Goal: Task Accomplishment & Management: Manage account settings

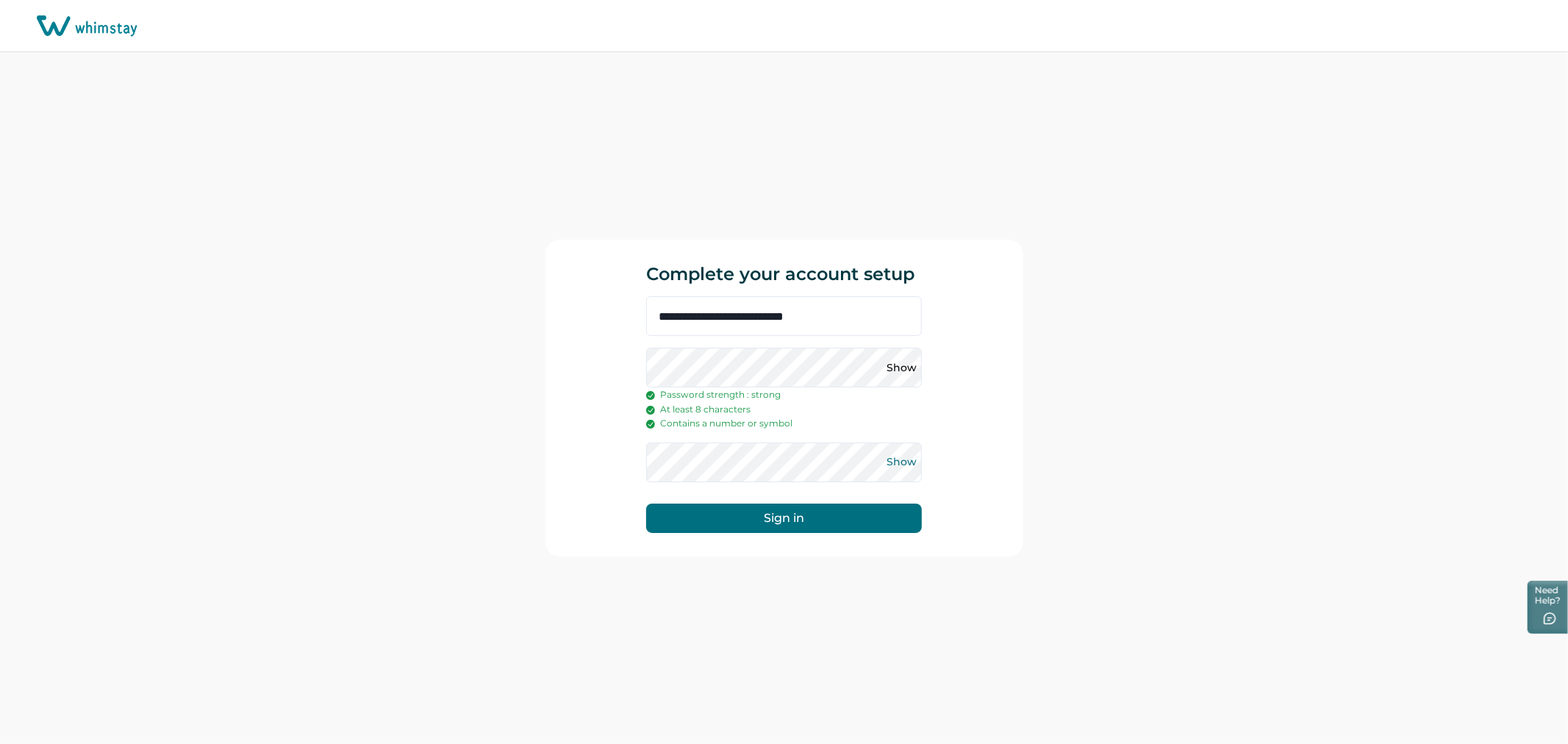
click at [894, 459] on button "Show" at bounding box center [902, 462] width 24 height 24
click at [904, 360] on button "Show" at bounding box center [902, 367] width 24 height 24
click at [800, 510] on button "Sign in" at bounding box center [784, 518] width 276 height 29
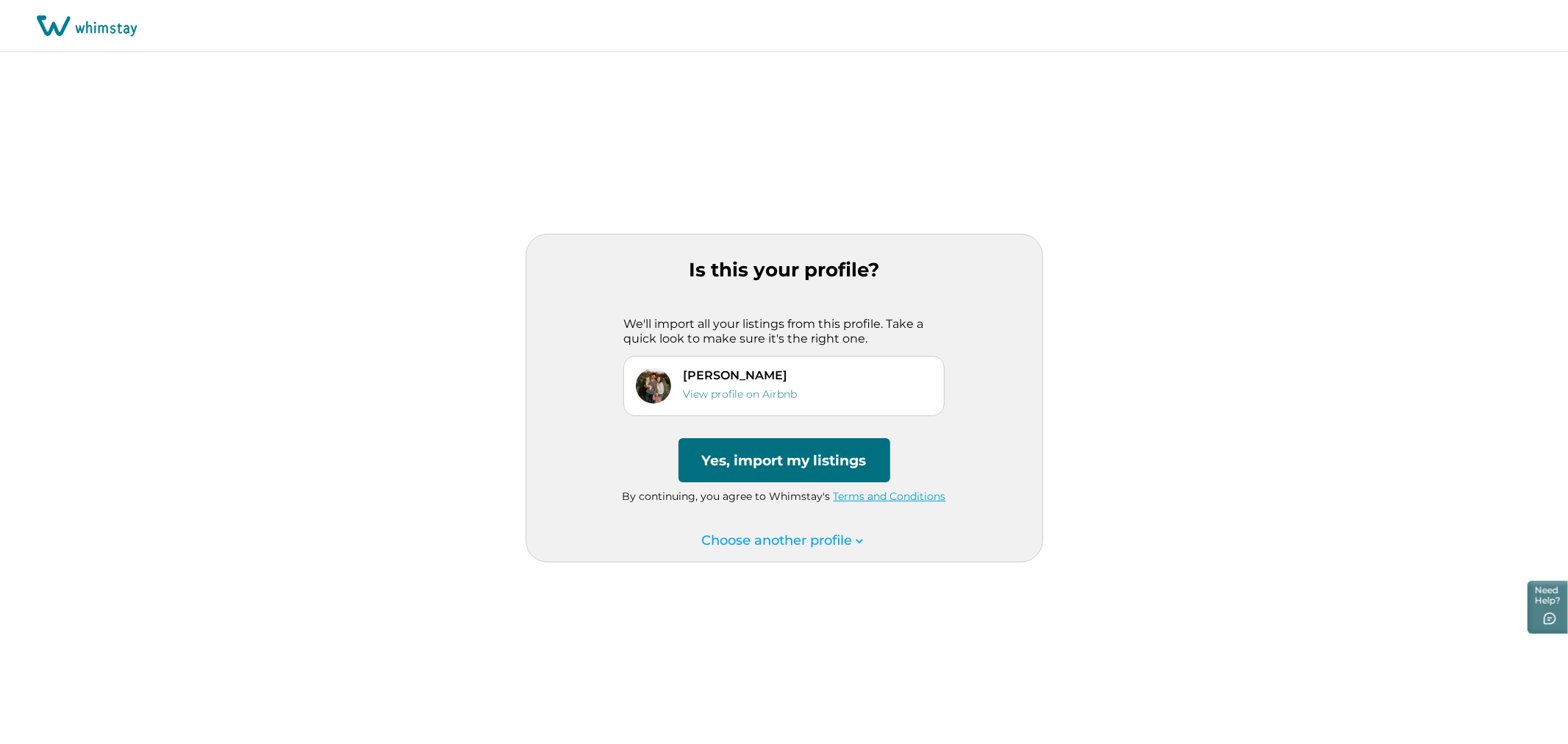
click at [781, 460] on button "Yes, import my listings" at bounding box center [784, 460] width 211 height 44
